Goal: Navigation & Orientation: Find specific page/section

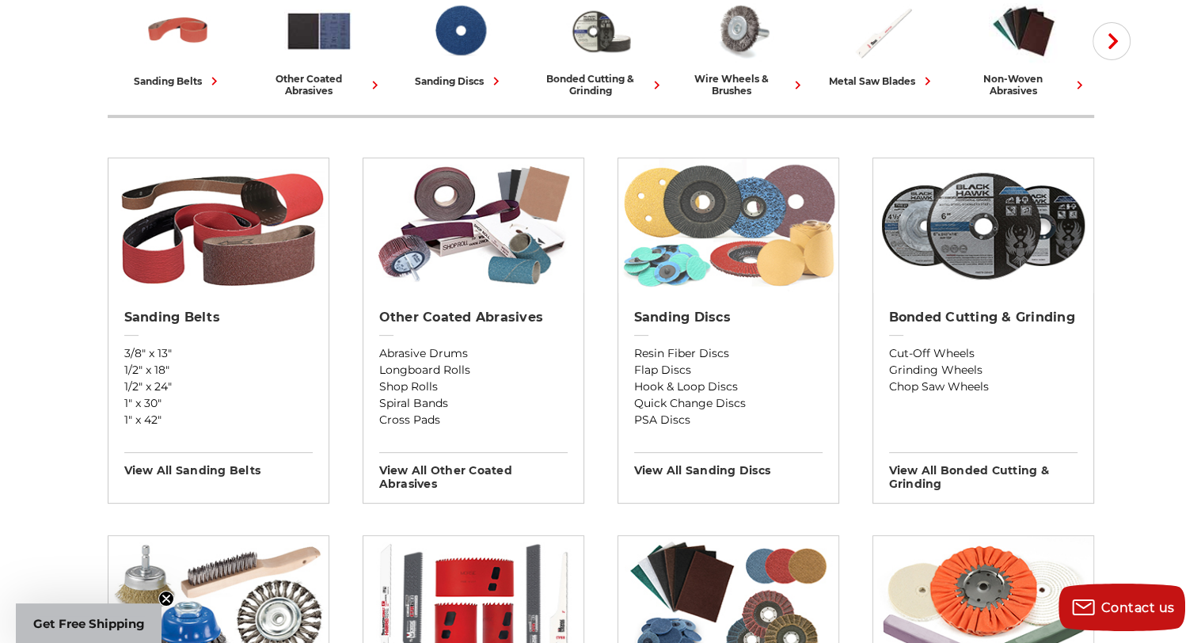
scroll to position [475, 0]
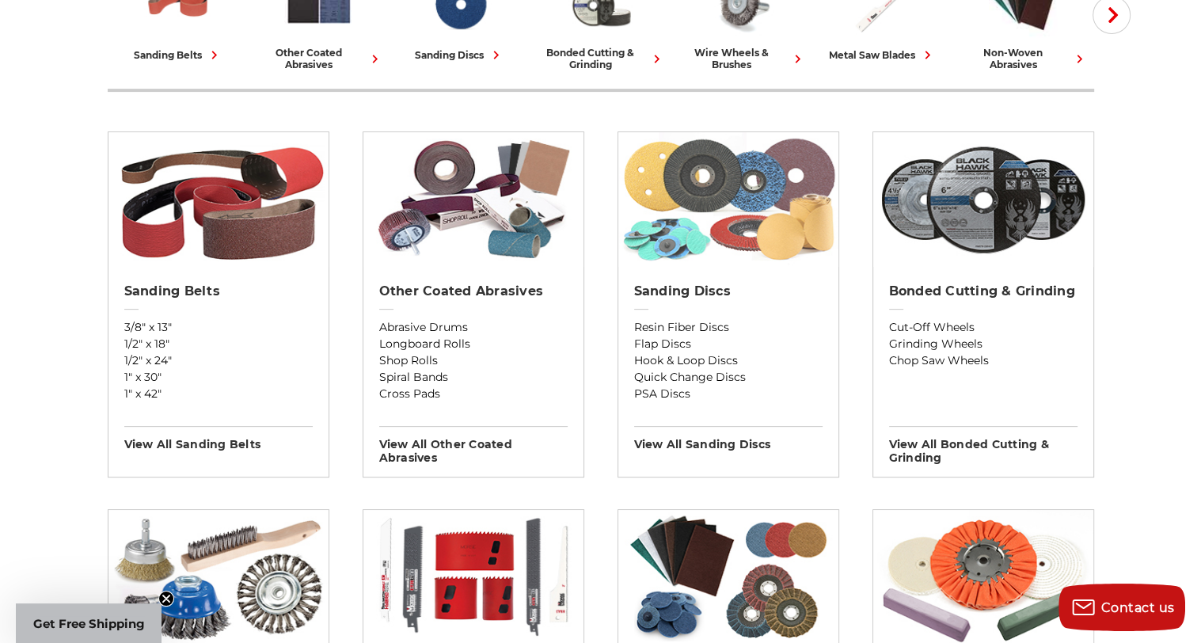
click at [721, 225] on img at bounding box center [728, 199] width 220 height 135
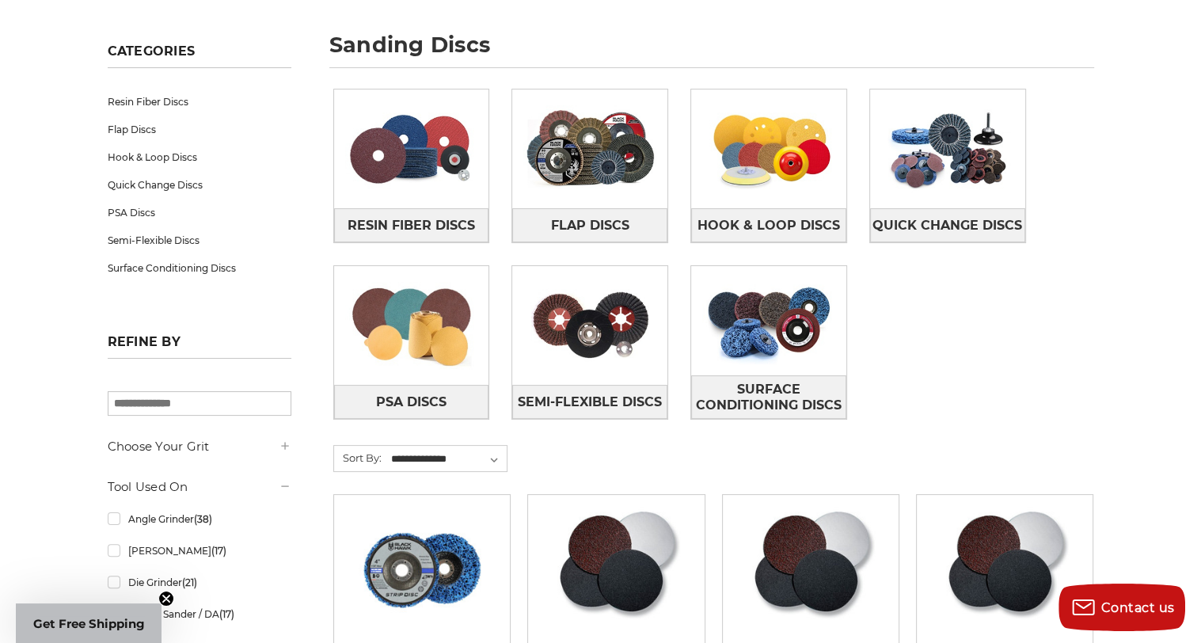
scroll to position [317, 0]
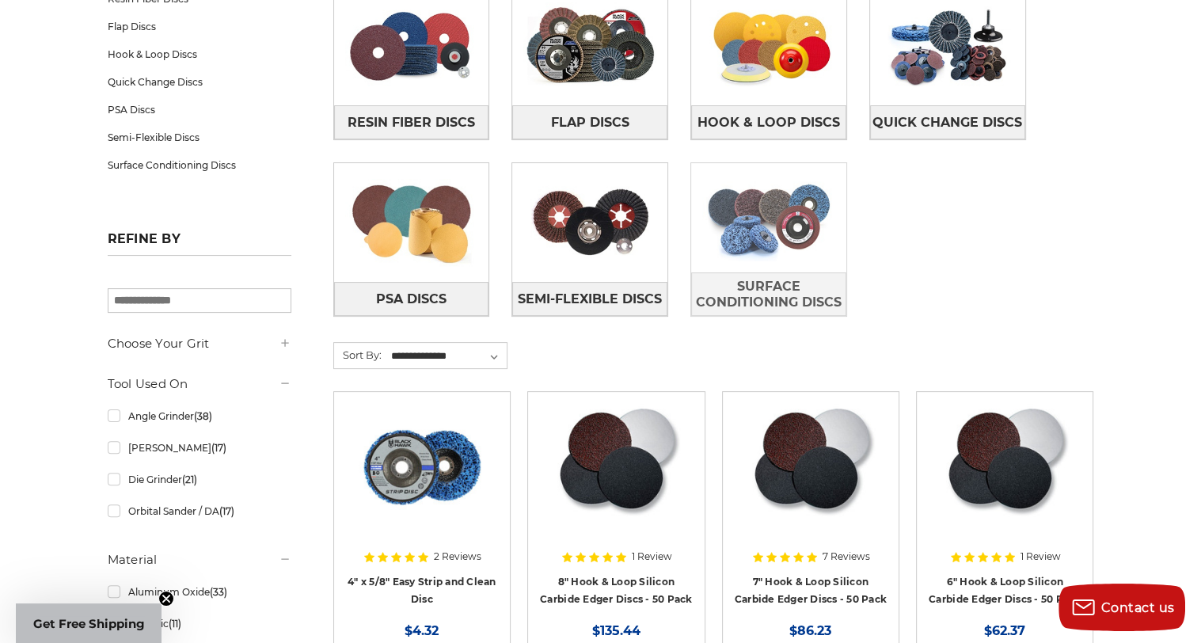
click at [776, 246] on img at bounding box center [768, 217] width 155 height 109
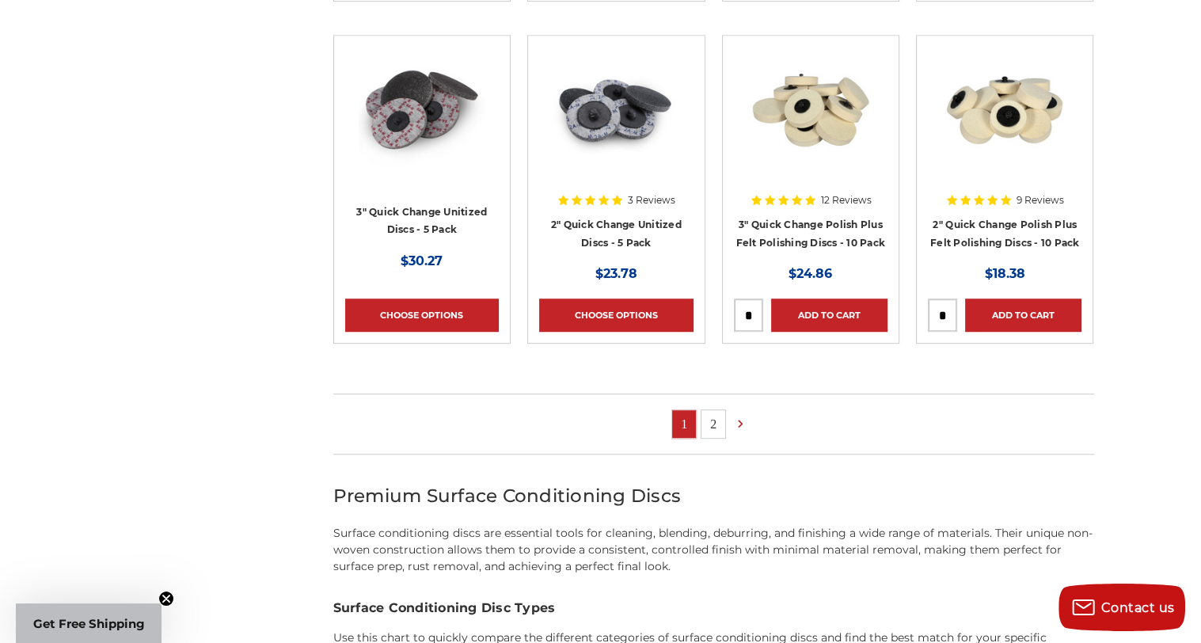
scroll to position [1029, 0]
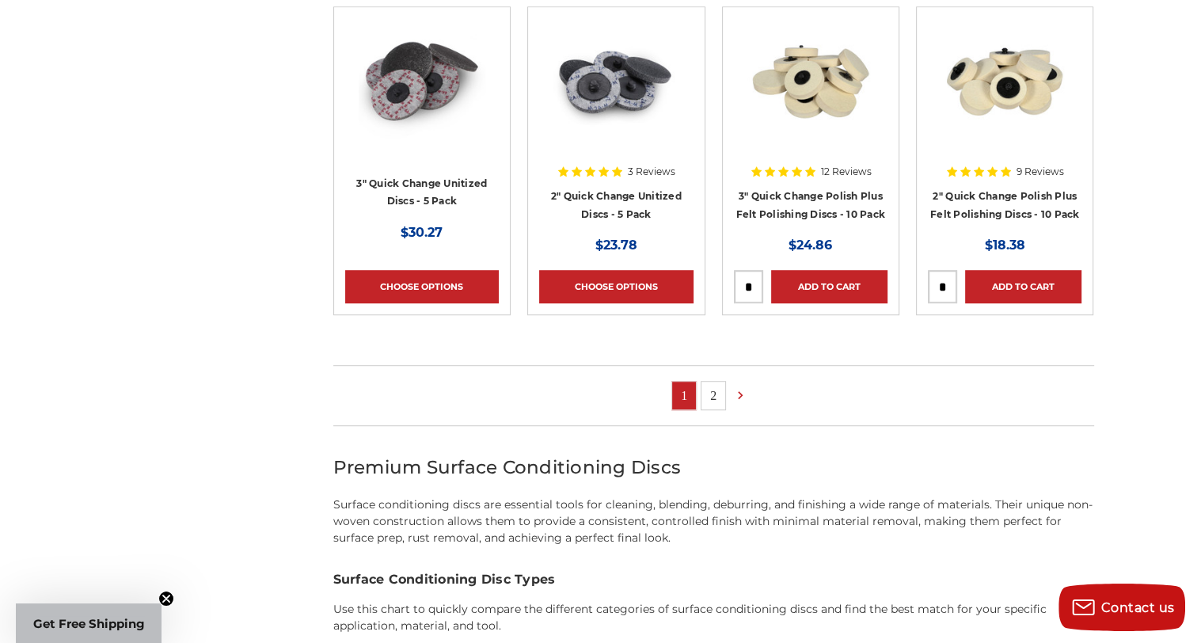
click at [716, 396] on link "2" at bounding box center [713, 396] width 24 height 28
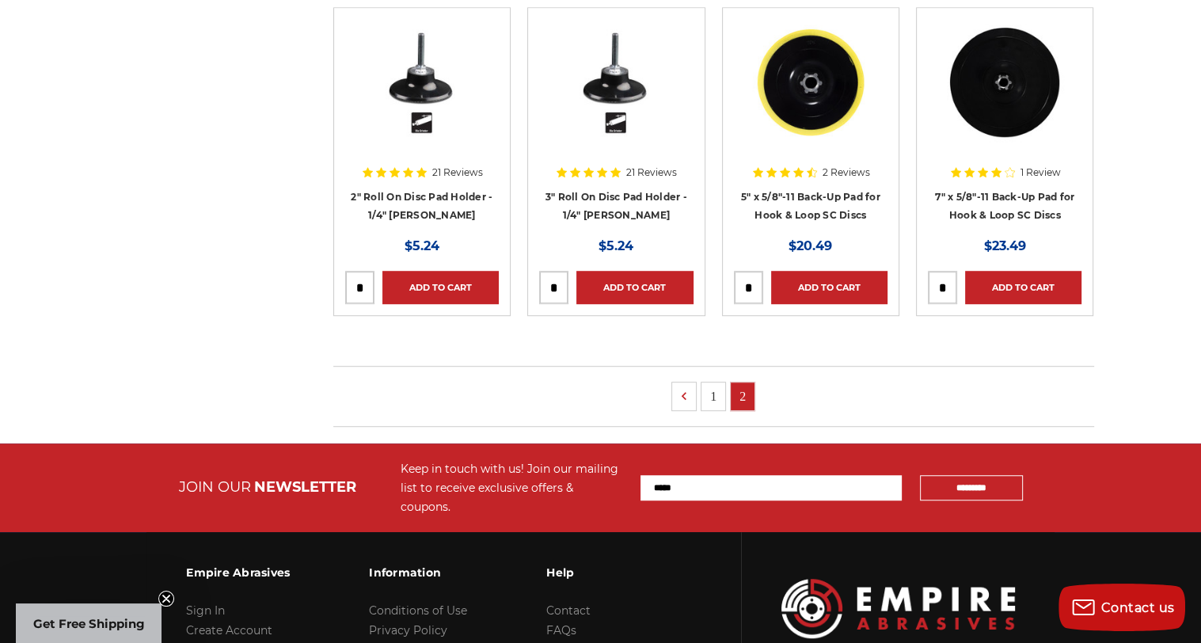
scroll to position [1029, 0]
